Goal: Task Accomplishment & Management: Use online tool/utility

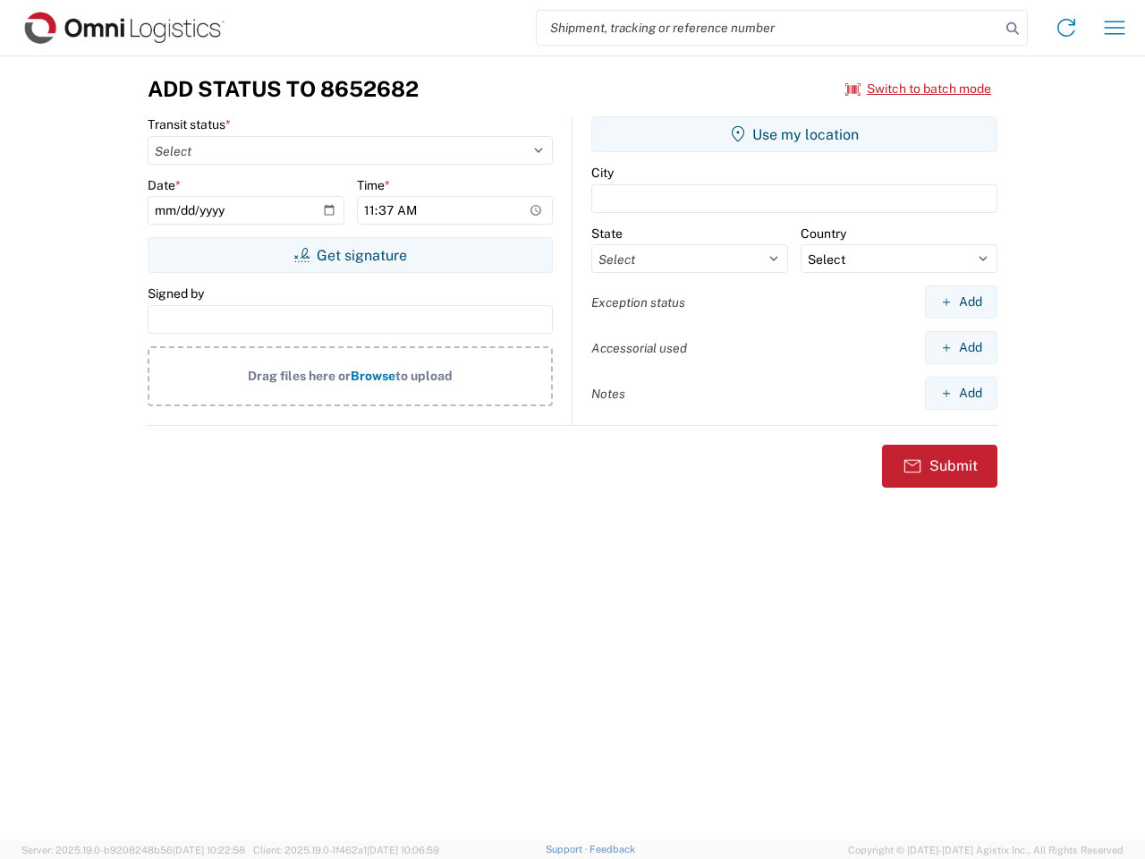
click at [768, 28] on input "search" at bounding box center [768, 28] width 463 height 34
click at [1013, 29] on icon at bounding box center [1012, 28] width 25 height 25
click at [1066, 28] on icon at bounding box center [1066, 27] width 29 height 29
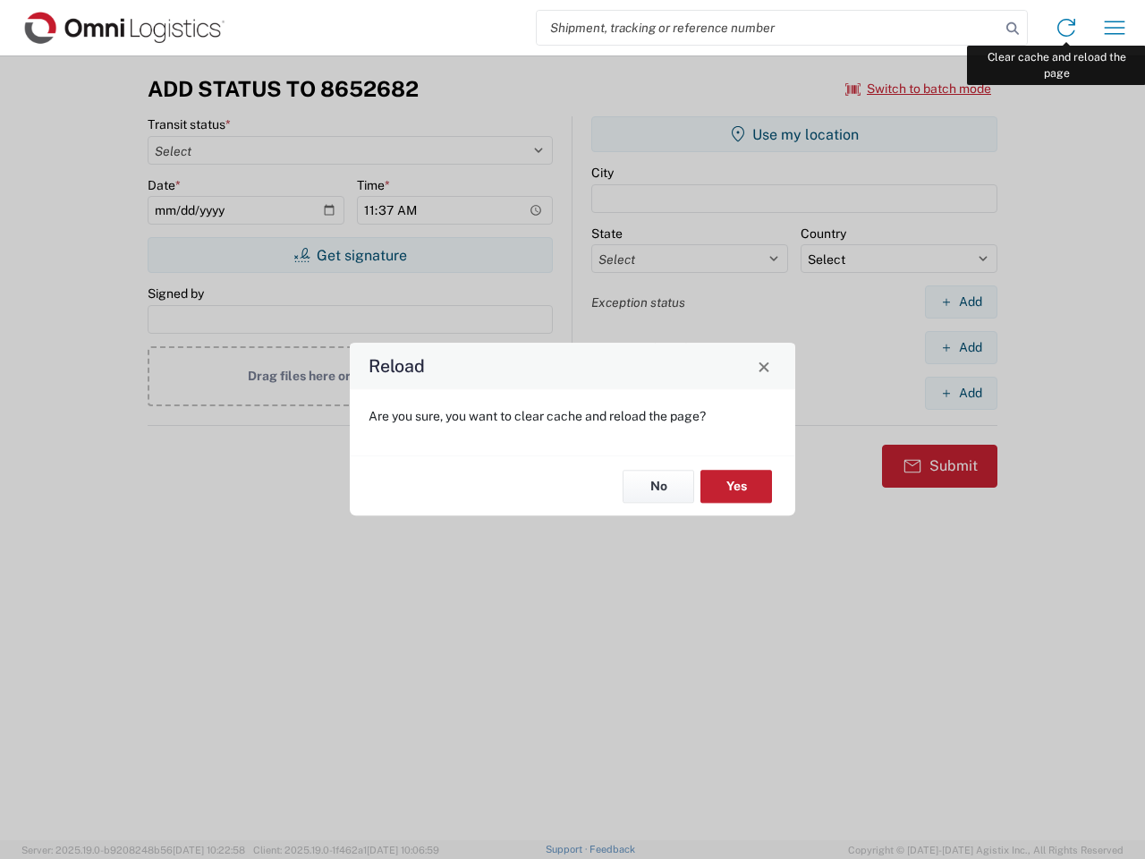
click at [1115, 28] on div "Reload Are you sure, you want to clear cache and reload the page? No Yes" at bounding box center [572, 429] width 1145 height 859
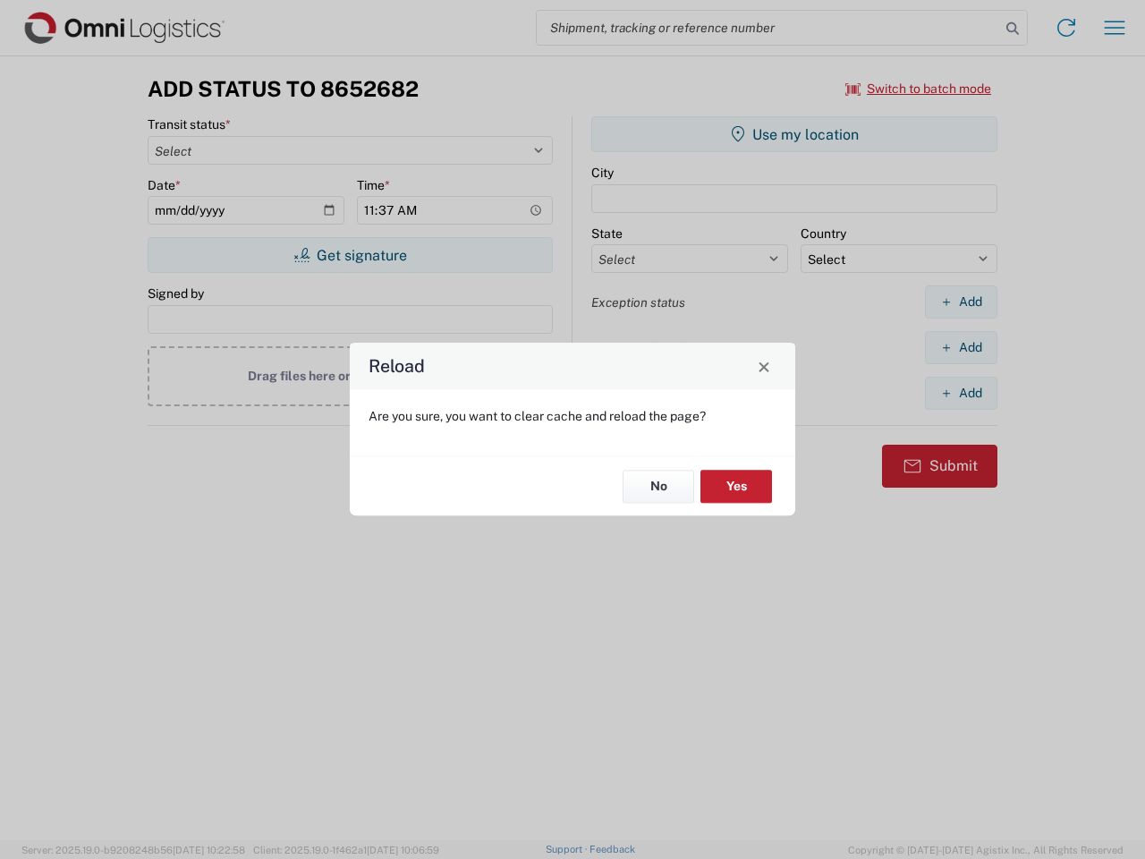
click at [919, 89] on div "Reload Are you sure, you want to clear cache and reload the page? No Yes" at bounding box center [572, 429] width 1145 height 859
click at [350, 255] on div "Reload Are you sure, you want to clear cache and reload the page? No Yes" at bounding box center [572, 429] width 1145 height 859
click at [794, 134] on div "Reload Are you sure, you want to clear cache and reload the page? No Yes" at bounding box center [572, 429] width 1145 height 859
click at [961, 301] on div "Reload Are you sure, you want to clear cache and reload the page? No Yes" at bounding box center [572, 429] width 1145 height 859
click at [961, 347] on div "Reload Are you sure, you want to clear cache and reload the page? No Yes" at bounding box center [572, 429] width 1145 height 859
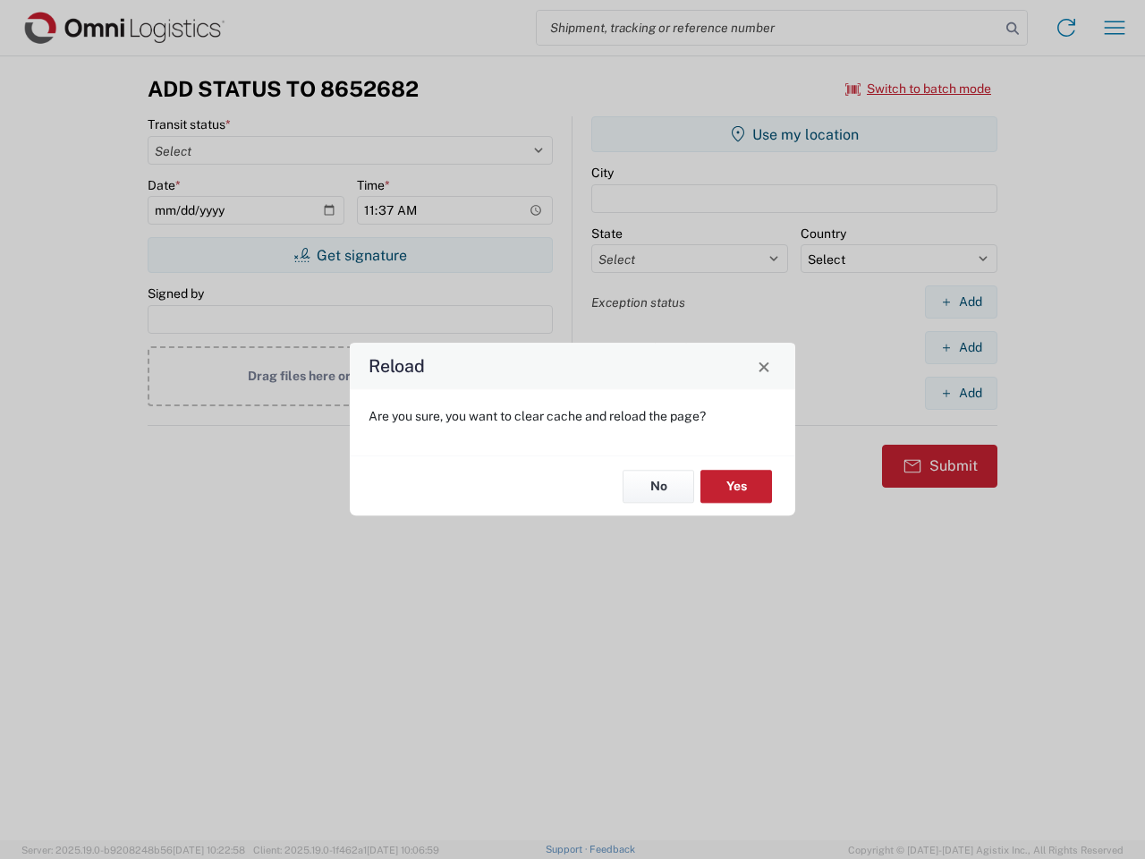
click at [961, 393] on div "Reload Are you sure, you want to clear cache and reload the page? No Yes" at bounding box center [572, 429] width 1145 height 859
